Goal: Task Accomplishment & Management: Manage account settings

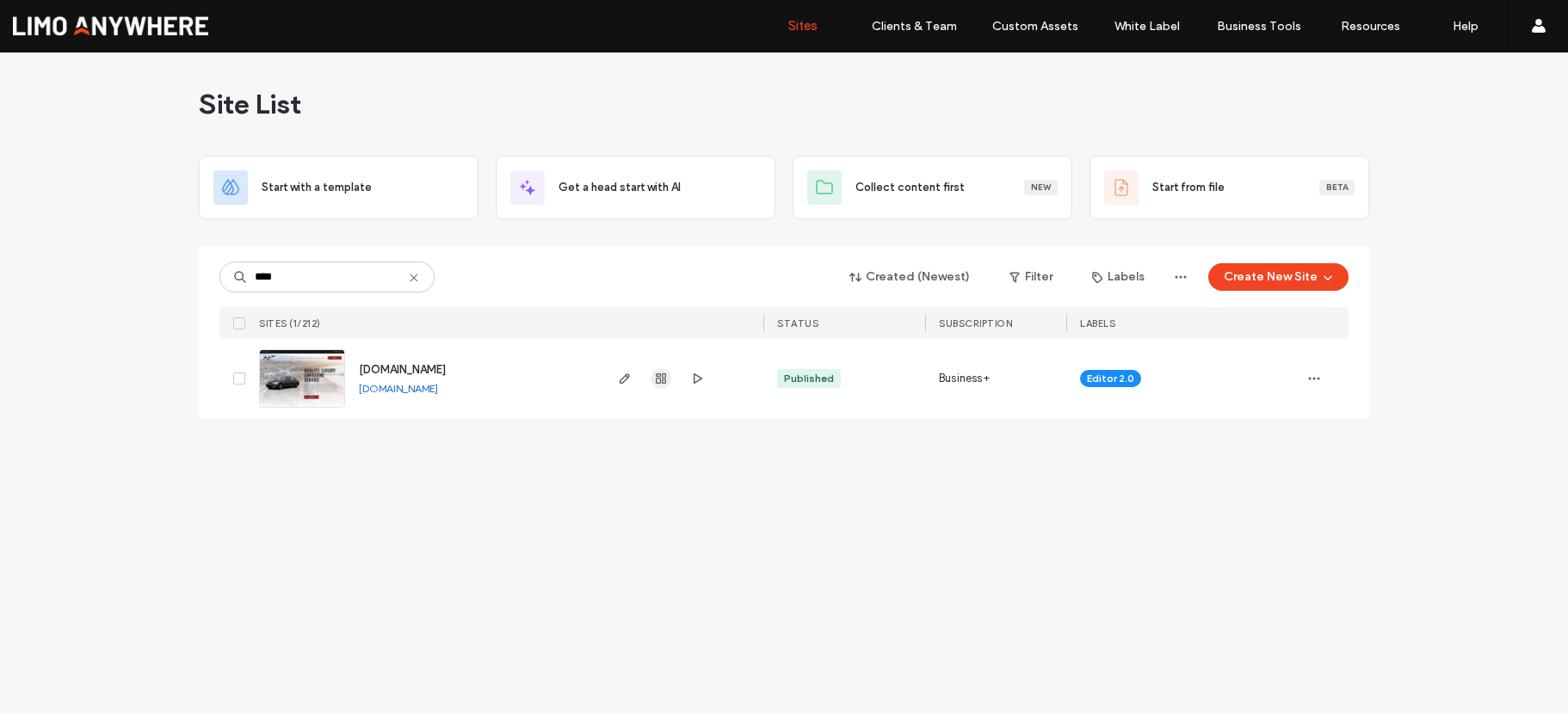
type input "****"
click at [655, 375] on use "button" at bounding box center [660, 379] width 10 height 10
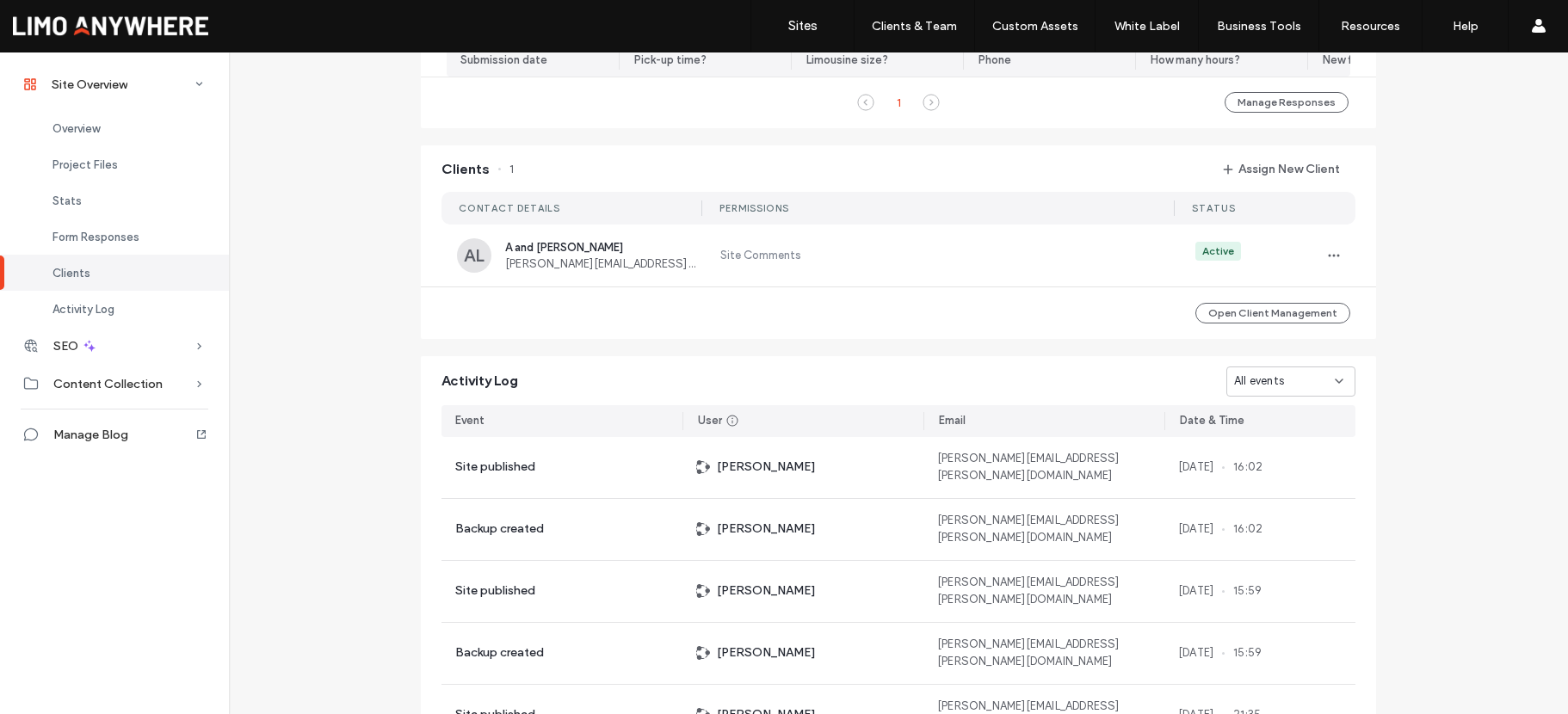
scroll to position [1485, 0]
click at [1329, 259] on icon "button" at bounding box center [1334, 252] width 14 height 14
click at [1367, 309] on span "Edit Permissions" at bounding box center [1391, 305] width 84 height 17
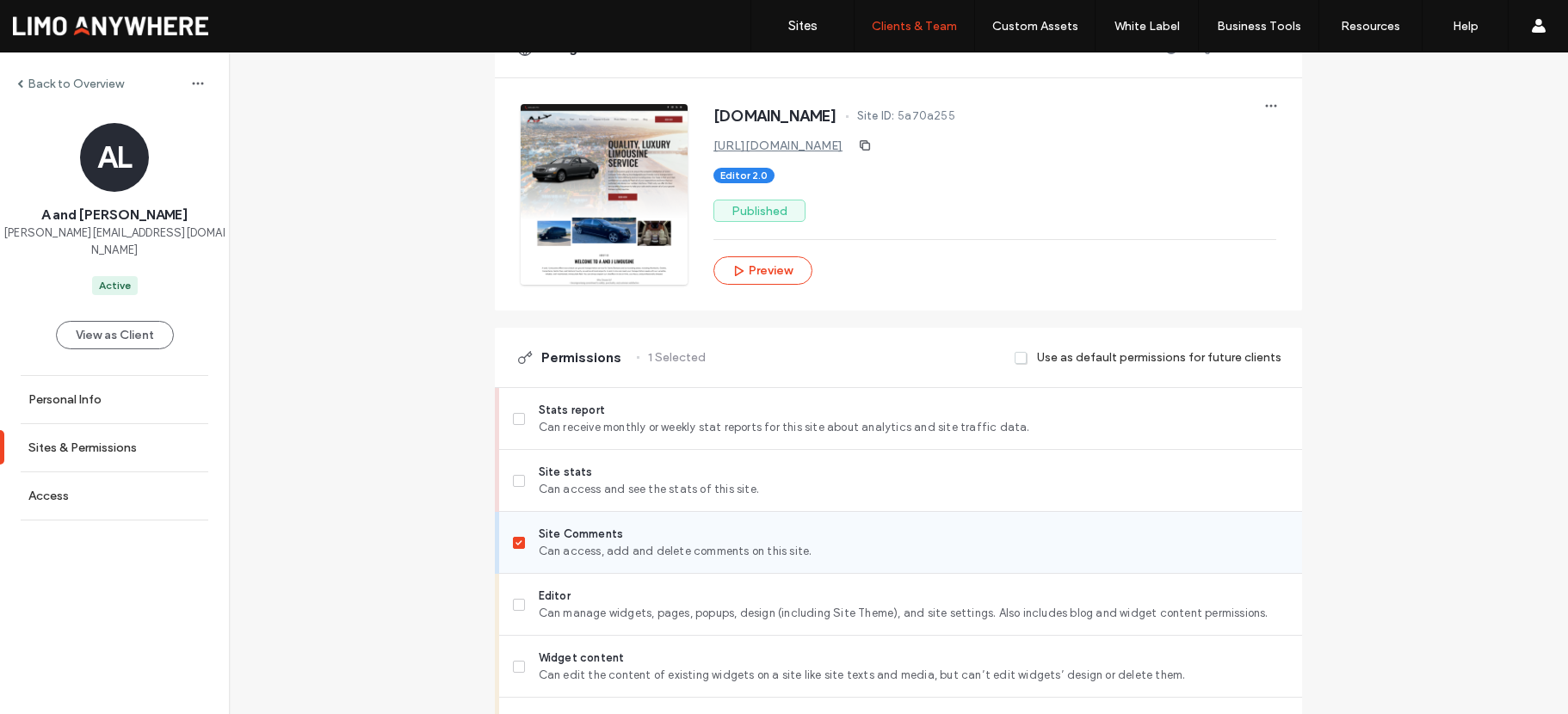
scroll to position [280, 0]
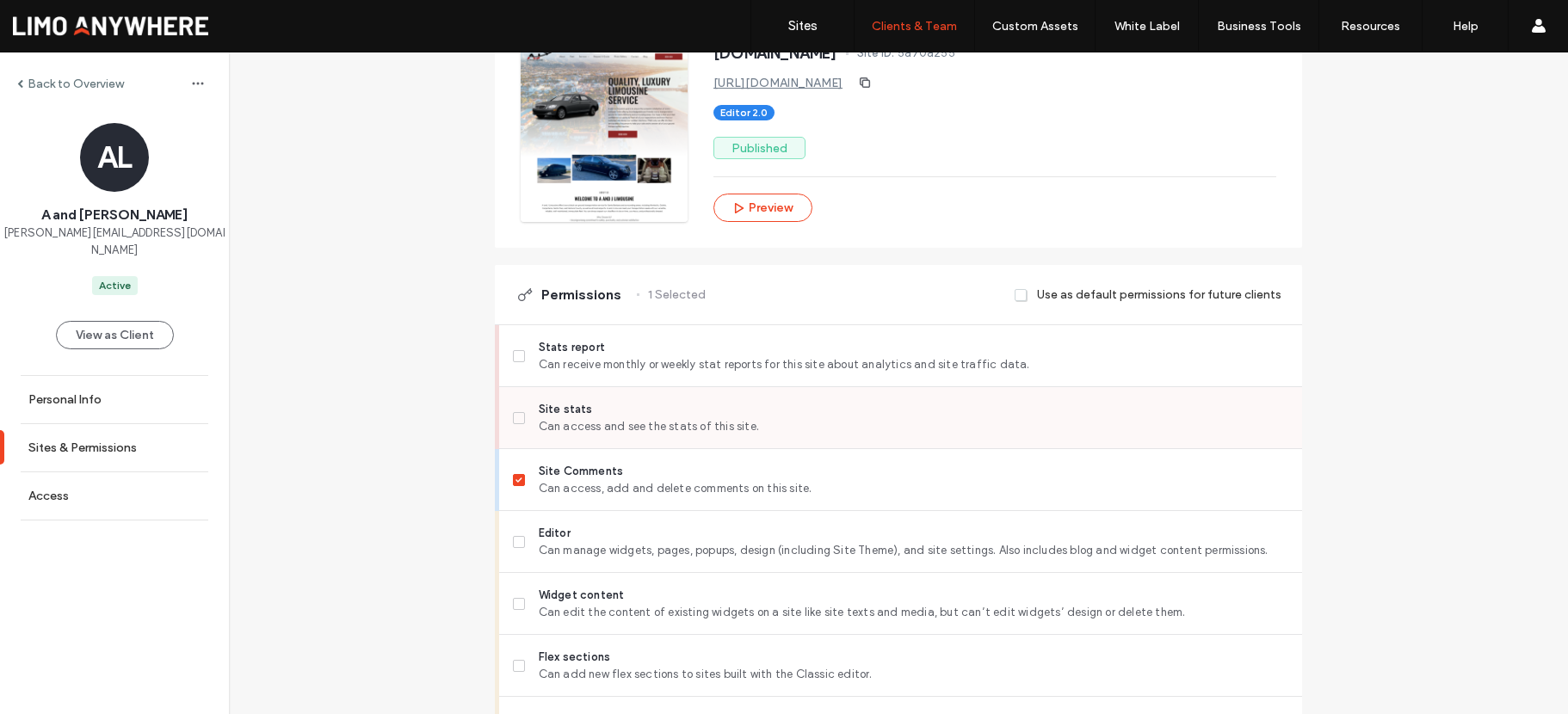
click at [516, 420] on span at bounding box center [518, 418] width 12 height 12
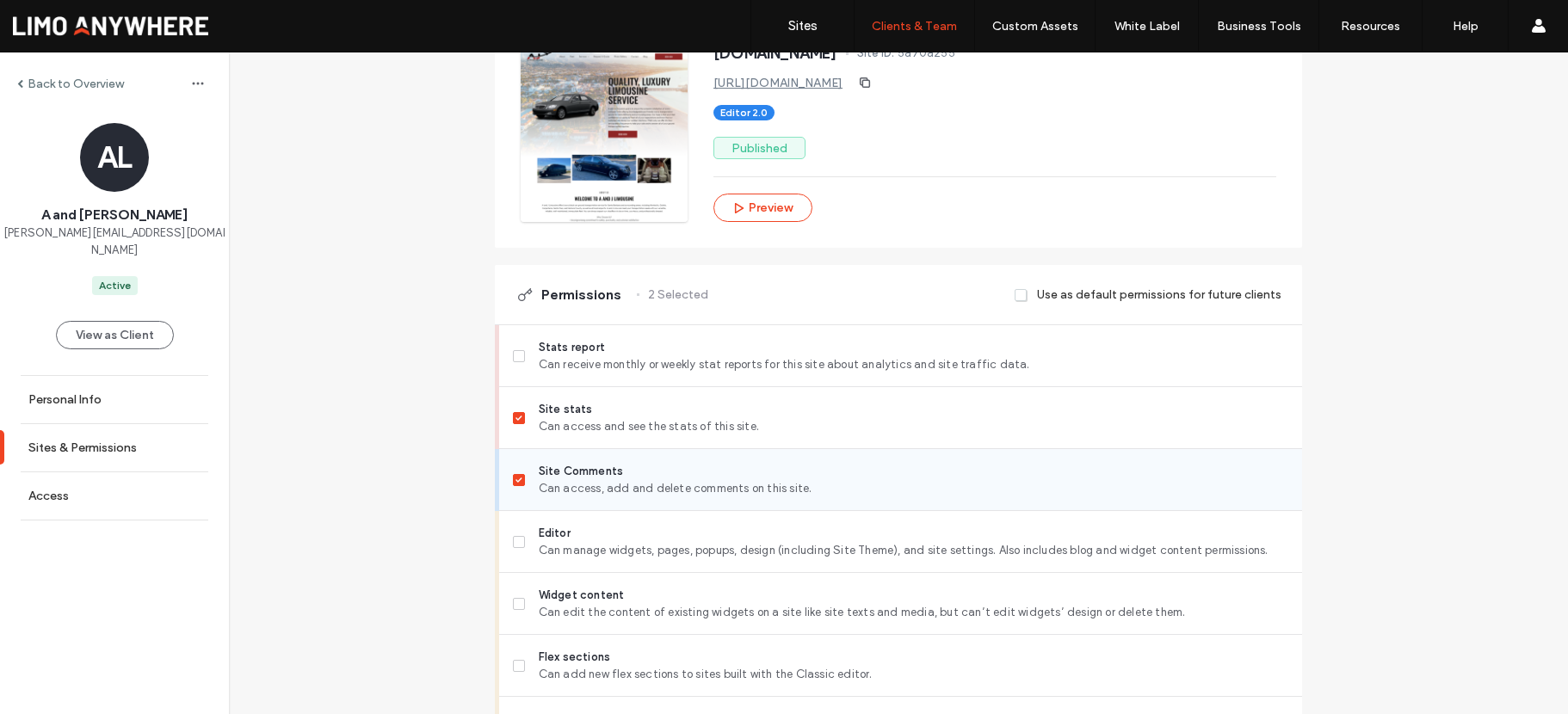
click at [515, 484] on span at bounding box center [518, 480] width 12 height 12
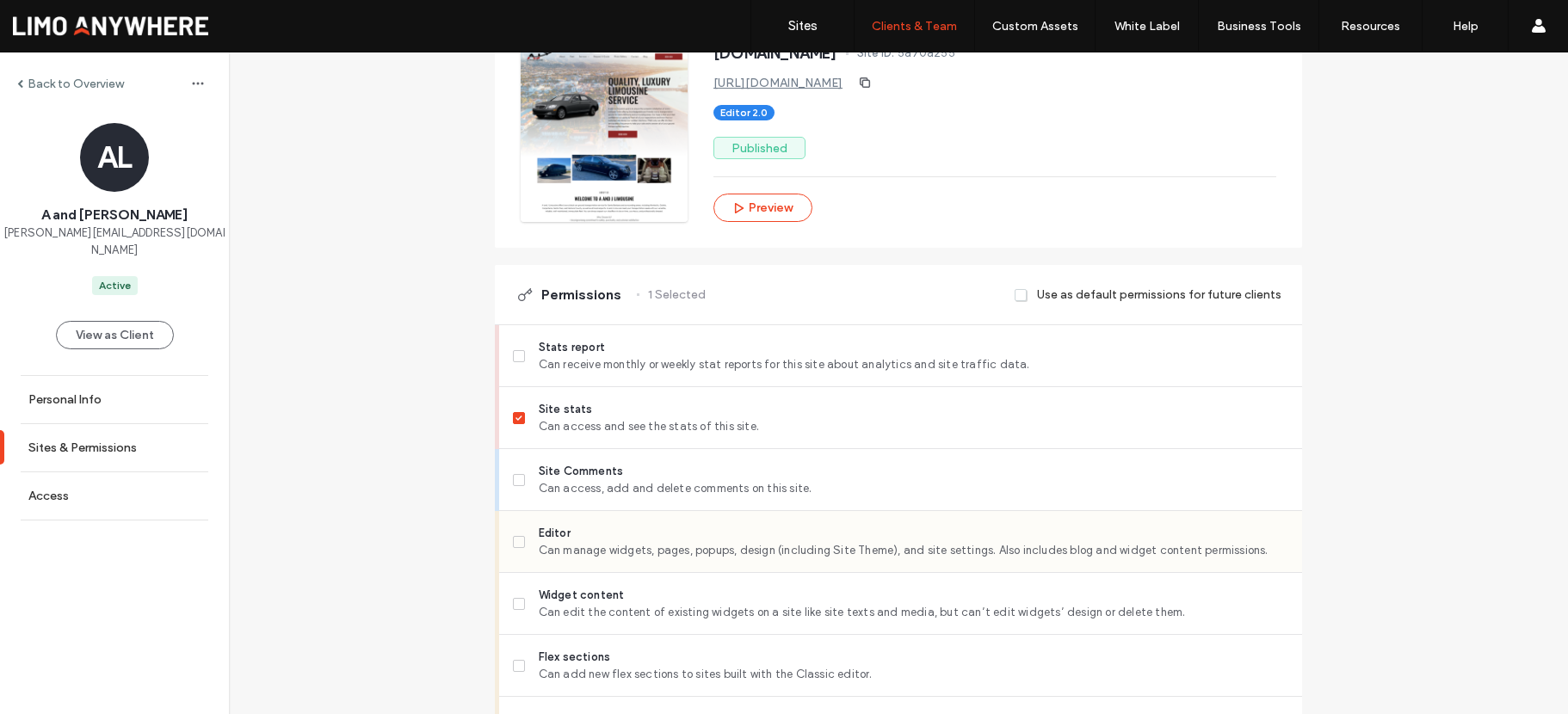
click at [512, 549] on label "Editor Can manage widgets, pages, popups, design (including Site Theme), and si…" at bounding box center [900, 542] width 775 height 35
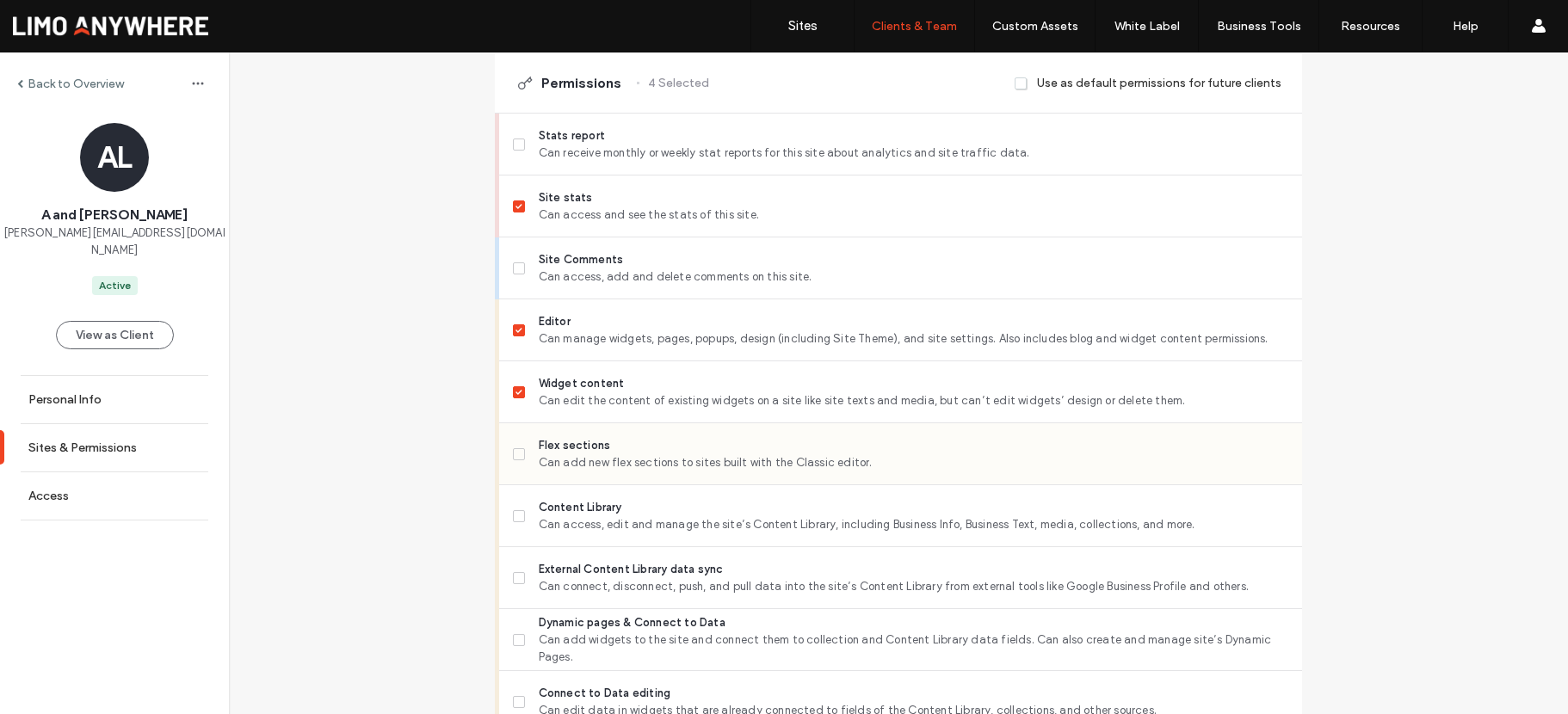
scroll to position [495, 0]
click at [514, 446] on span at bounding box center [518, 451] width 12 height 12
click at [523, 522] on label "Content Library Can access, edit and manage the site’s Content Library, includi…" at bounding box center [900, 513] width 775 height 35
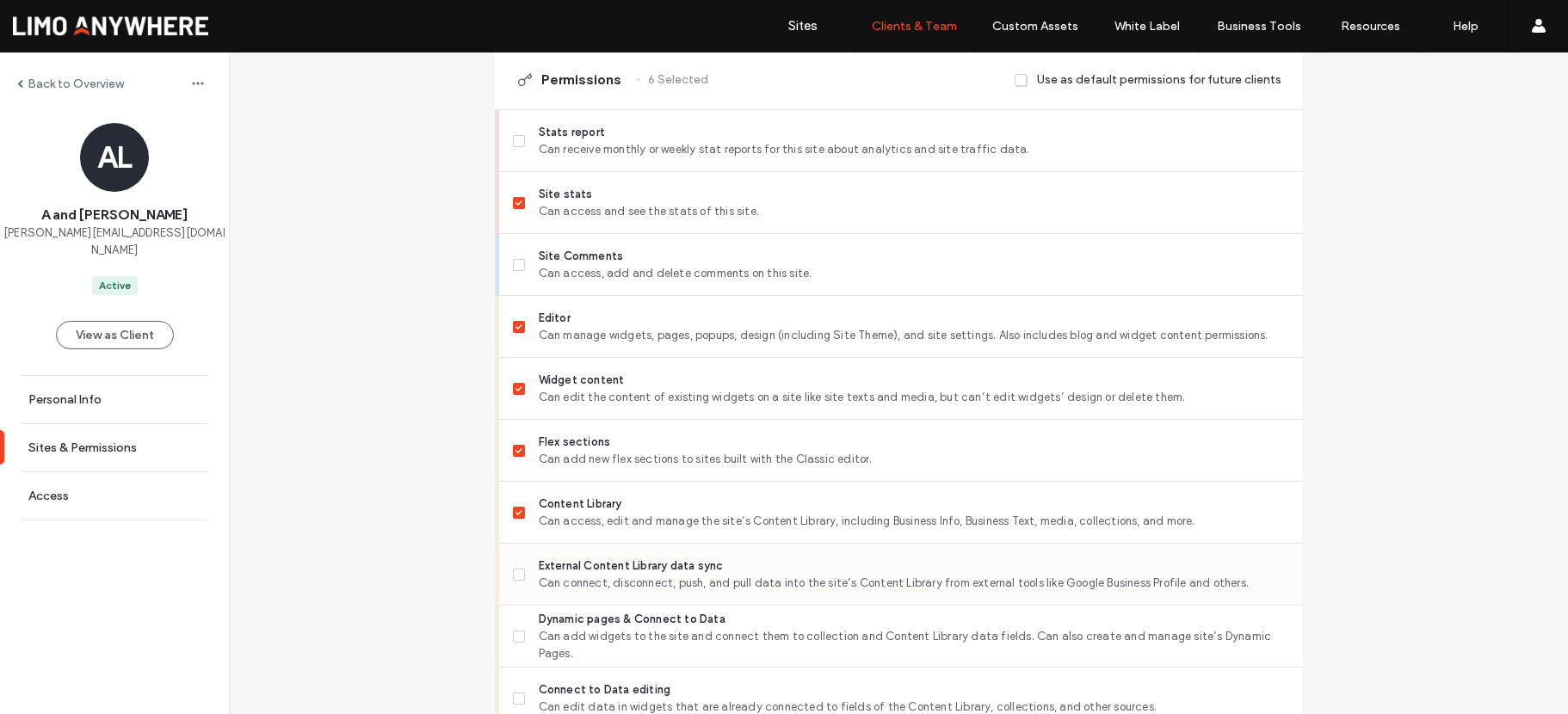
drag, startPoint x: 510, startPoint y: 571, endPoint x: 511, endPoint y: 590, distance: 19.0
click at [515, 572] on icon at bounding box center [518, 574] width 7 height 5
click at [512, 627] on label "Dynamic pages & Connect to Data Can add widgets to the site and connect them to…" at bounding box center [900, 637] width 775 height 52
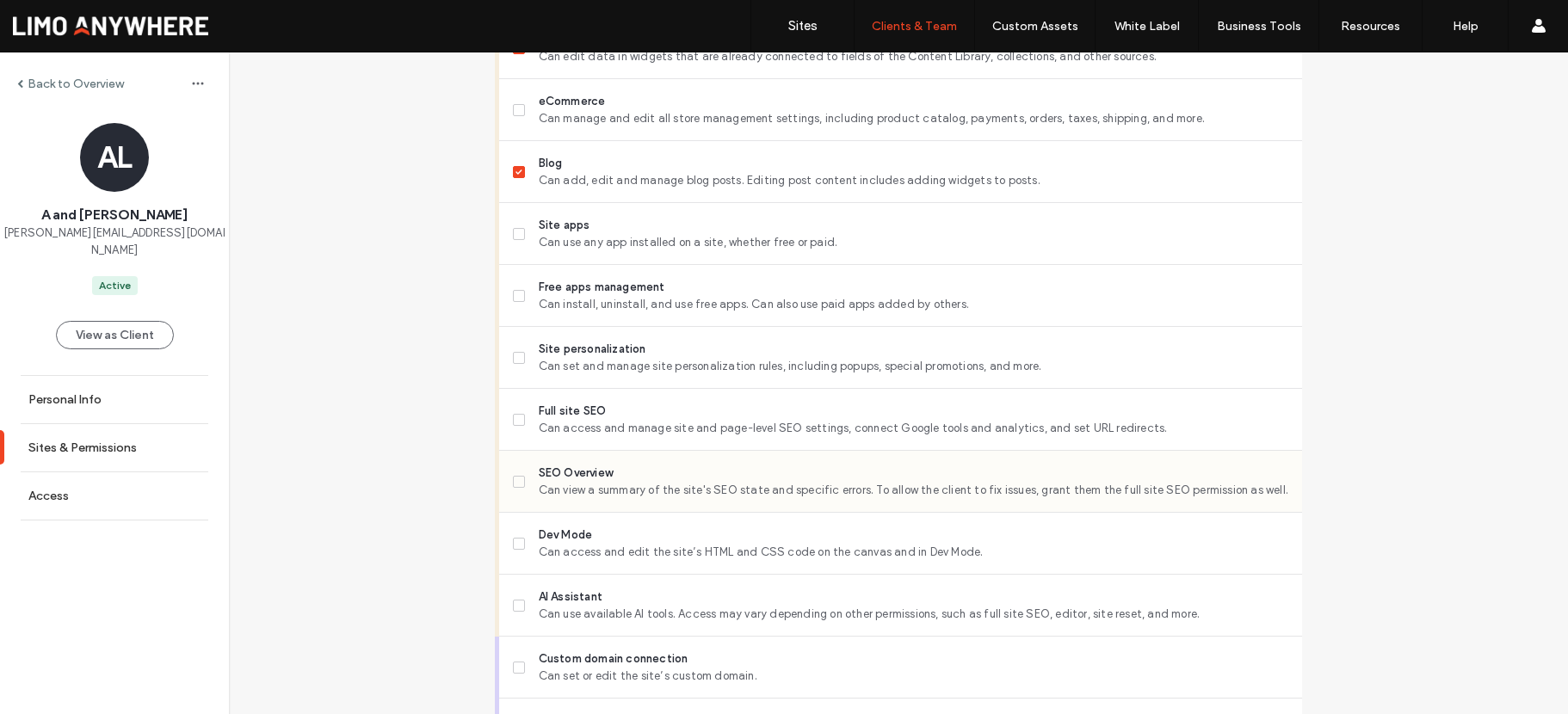
scroll to position [1150, 0]
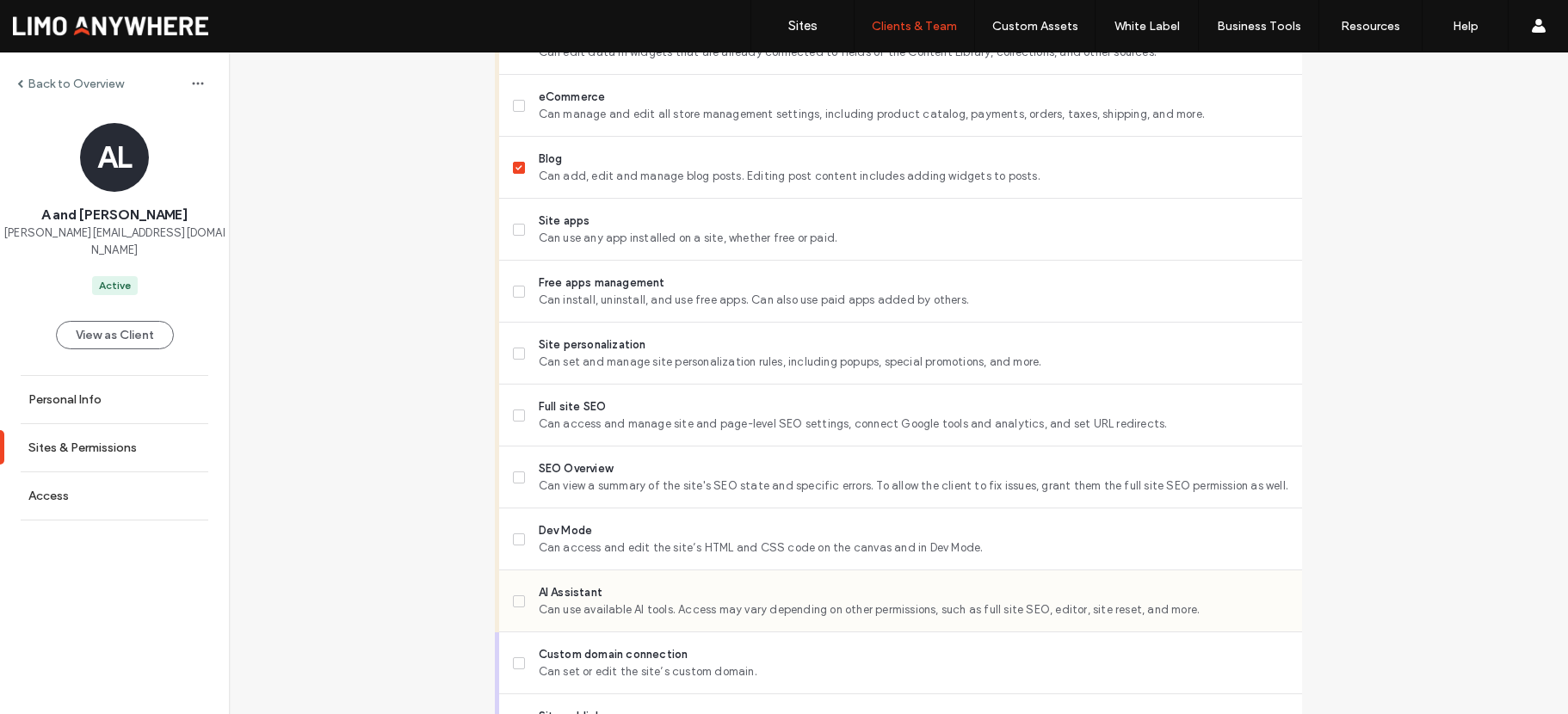
click at [513, 591] on label "AI Assistant Can use available AI tools. Access may vary depending on other per…" at bounding box center [900, 601] width 775 height 35
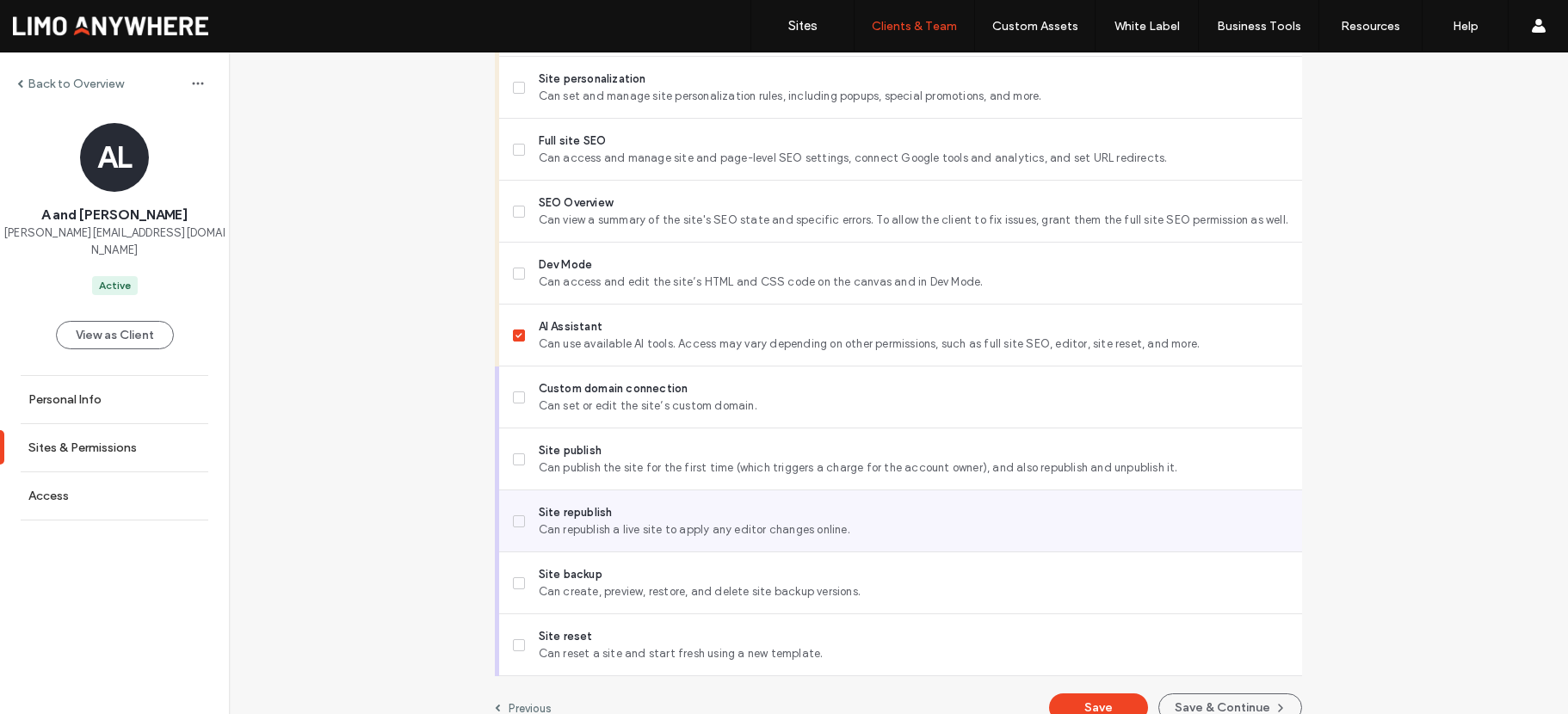
scroll to position [1418, 0]
click at [515, 519] on icon at bounding box center [518, 520] width 6 height 5
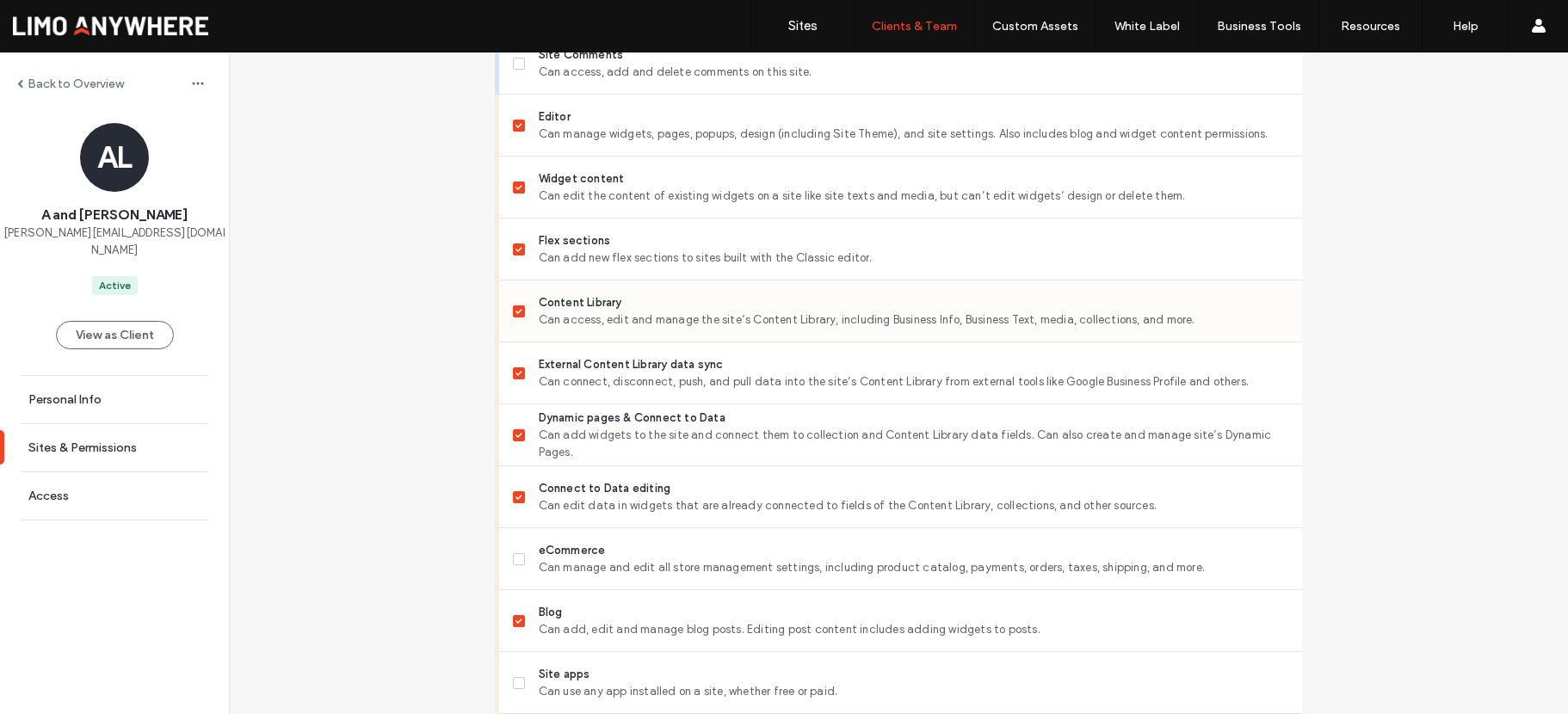
scroll to position [628, 0]
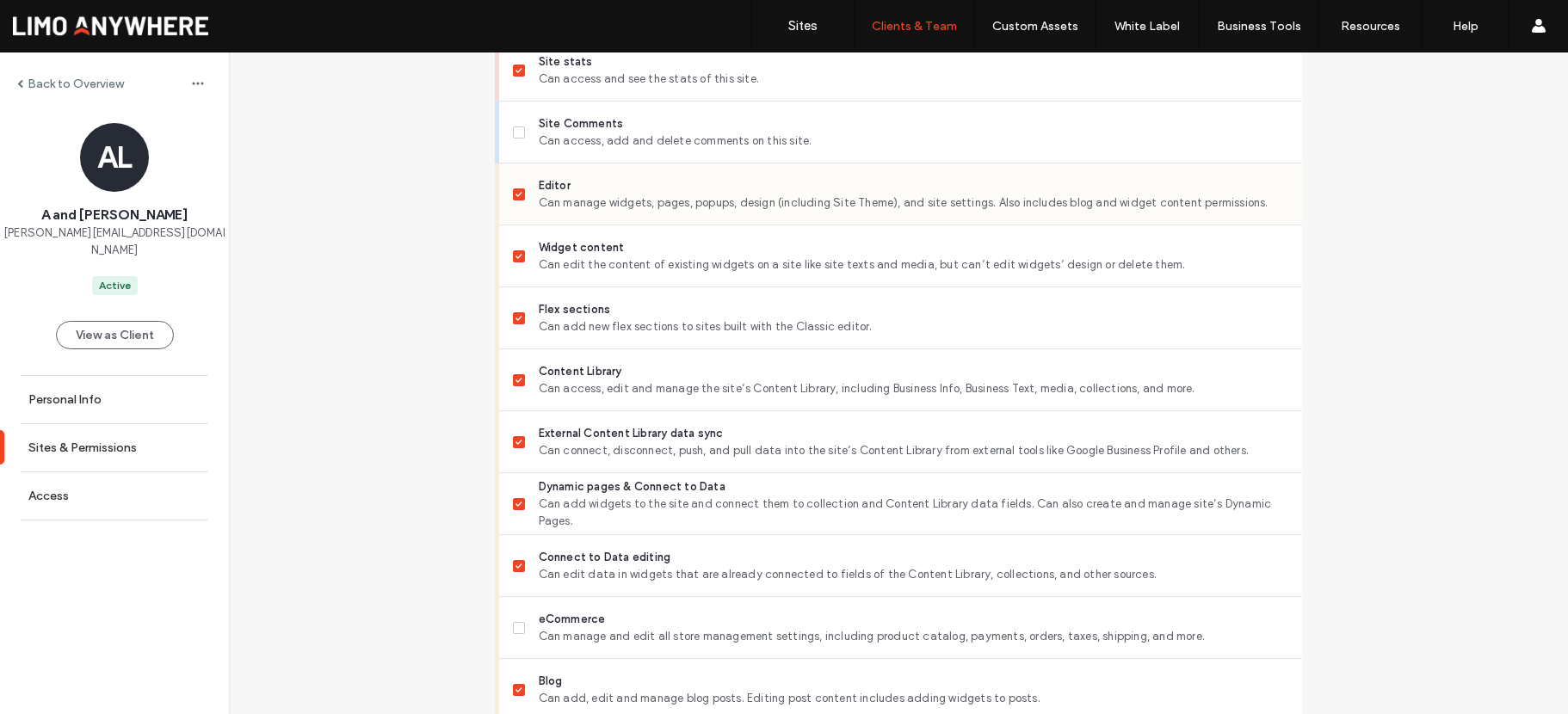
click at [515, 192] on icon at bounding box center [518, 194] width 7 height 5
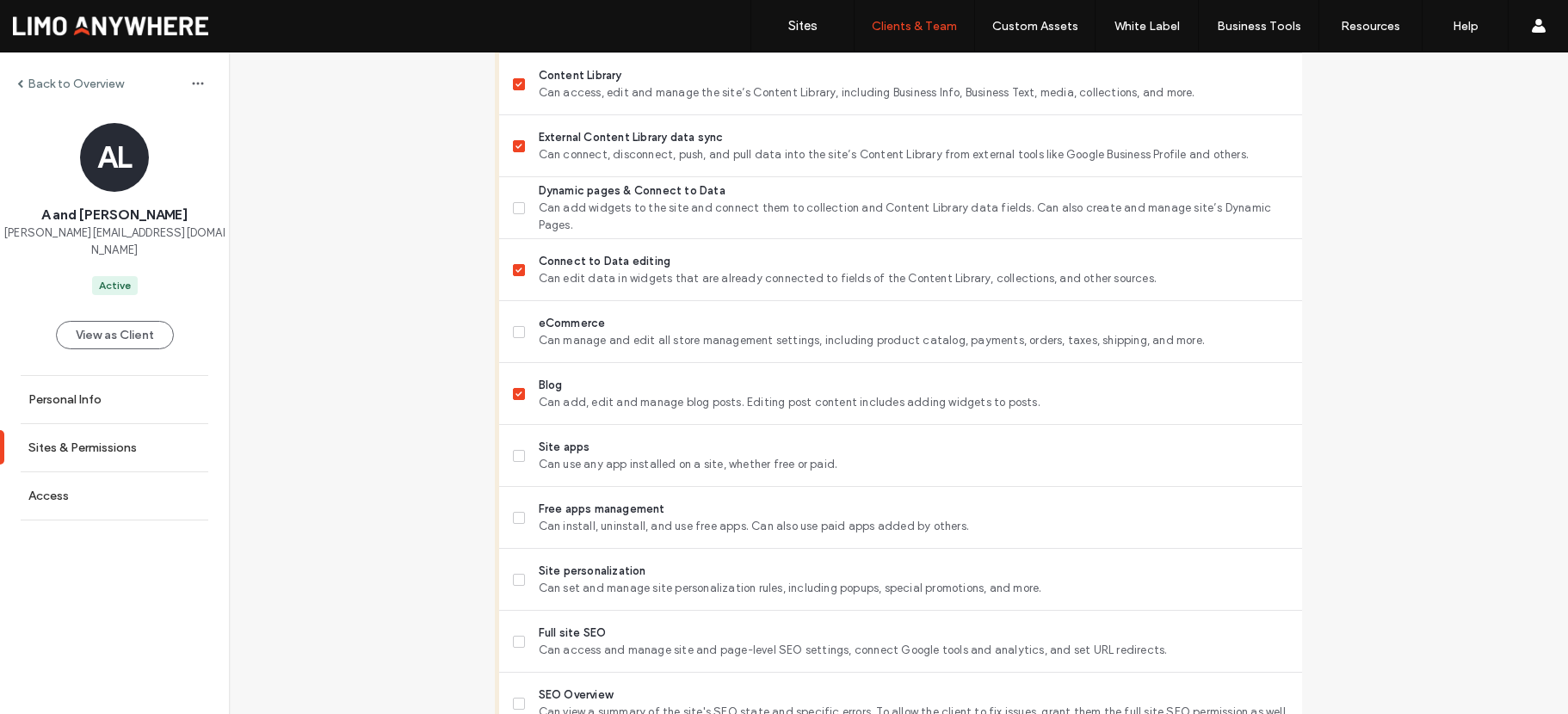
scroll to position [1441, 0]
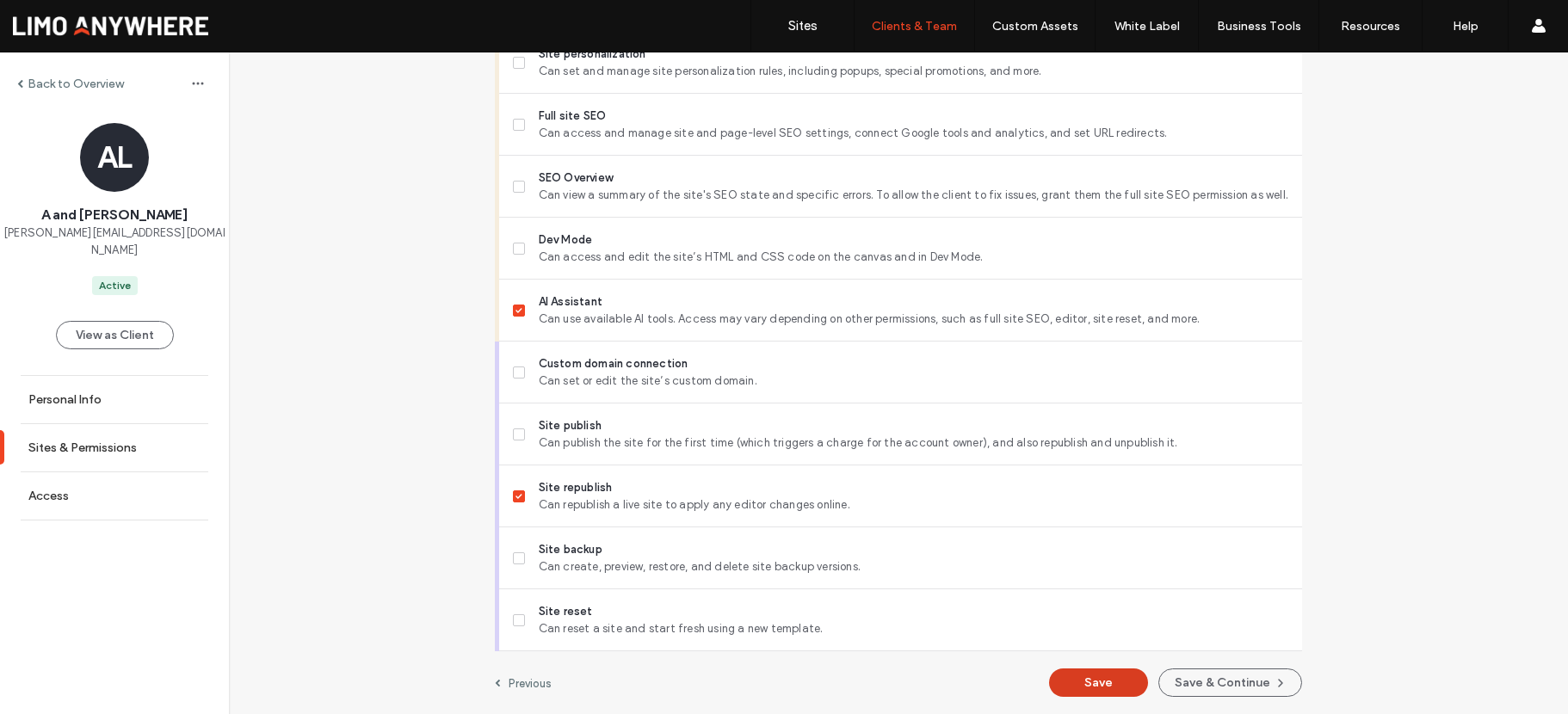
click at [1081, 688] on button "Save" at bounding box center [1098, 682] width 99 height 29
drag, startPoint x: 185, startPoint y: 235, endPoint x: 28, endPoint y: 234, distance: 157.0
click at [28, 234] on div "AL A and [PERSON_NAME] [PERSON_NAME][EMAIL_ADDRESS][DOMAIN_NAME] Active" at bounding box center [114, 209] width 229 height 173
copy span "[PERSON_NAME][EMAIL_ADDRESS][DOMAIN_NAME]"
